Goal: Ask a question

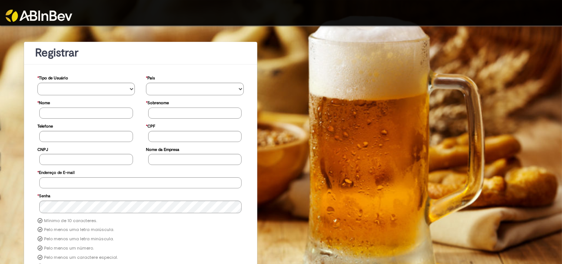
click at [48, 13] on img at bounding box center [39, 16] width 67 height 12
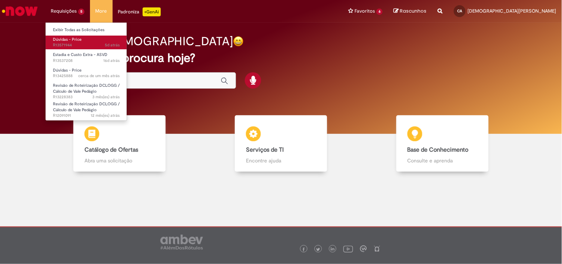
click at [62, 41] on span "Dúvidas - Price" at bounding box center [67, 40] width 29 height 6
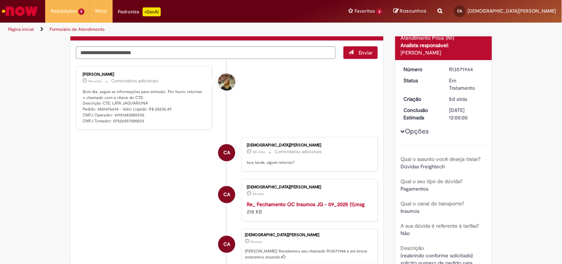
scroll to position [41, 0]
